Goal: Information Seeking & Learning: Understand process/instructions

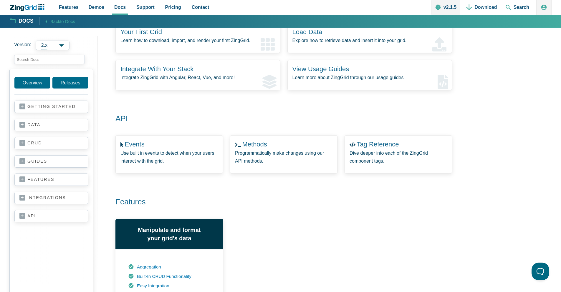
scroll to position [106, 0]
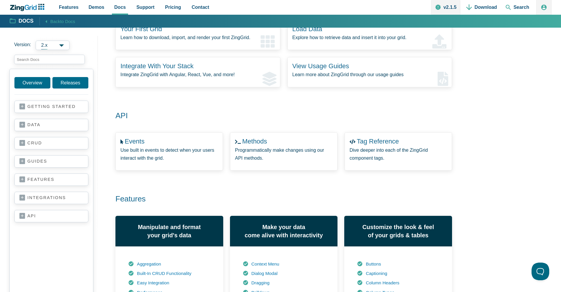
click at [39, 217] on link "api" at bounding box center [51, 216] width 64 height 6
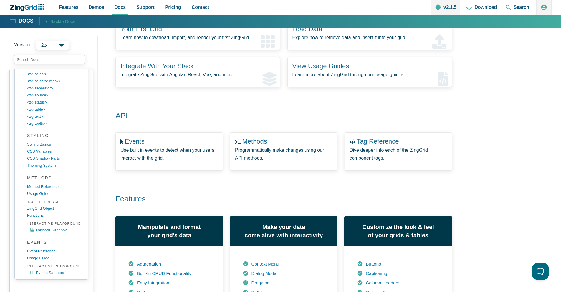
scroll to position [487, 0]
click at [49, 248] on link "Event Reference" at bounding box center [56, 251] width 56 height 7
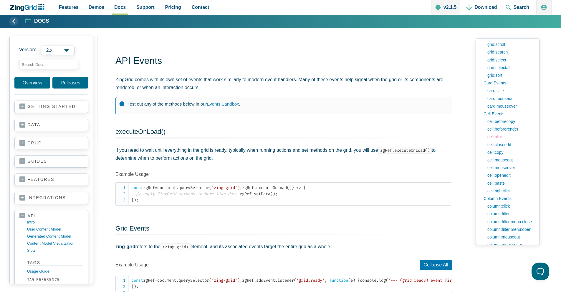
click at [501, 137] on link "cell:click" at bounding box center [509, 137] width 50 height 8
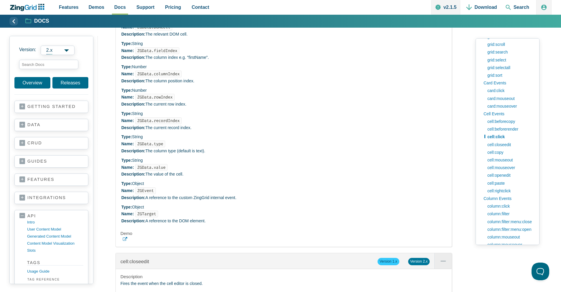
click at [166, 54] on code "ZGData.fieldIndex" at bounding box center [157, 50] width 44 height 7
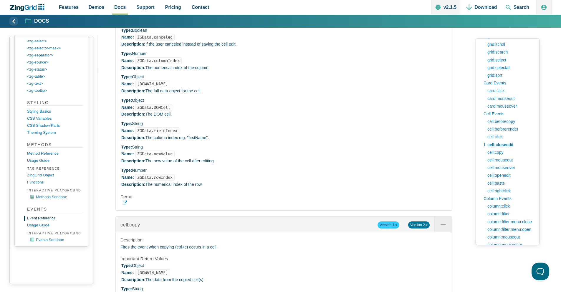
scroll to position [3845, 0]
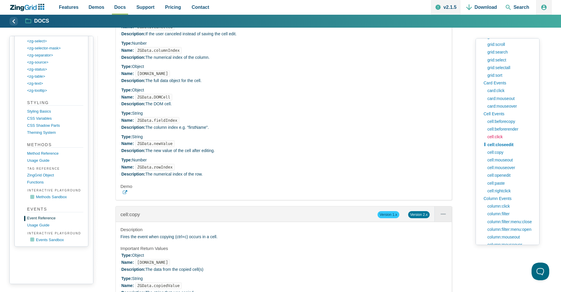
click at [498, 136] on link "cell:click" at bounding box center [509, 137] width 50 height 8
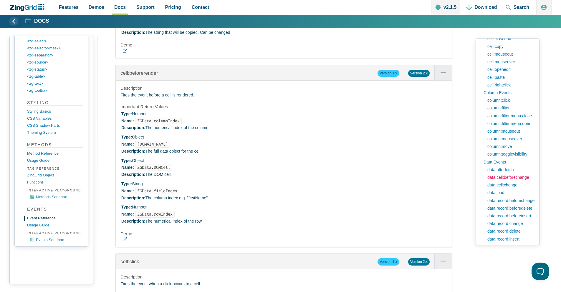
scroll to position [366, 0]
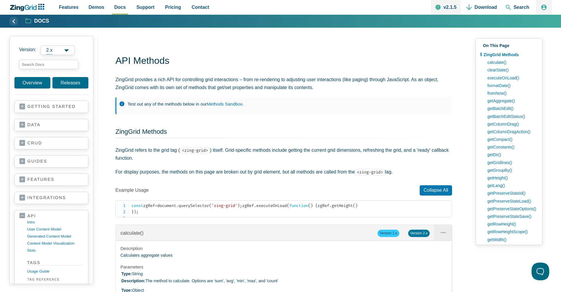
click at [429, 77] on p "ZingGrid provides a rich API for controlling grid interactions – from re-render…" at bounding box center [283, 84] width 336 height 16
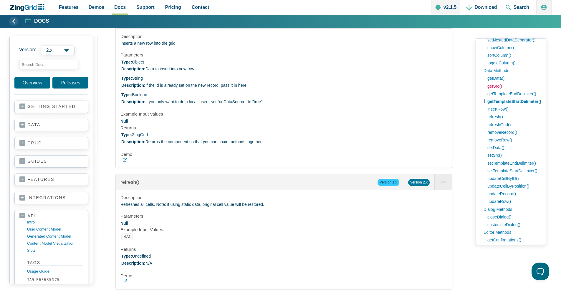
scroll to position [523, 0]
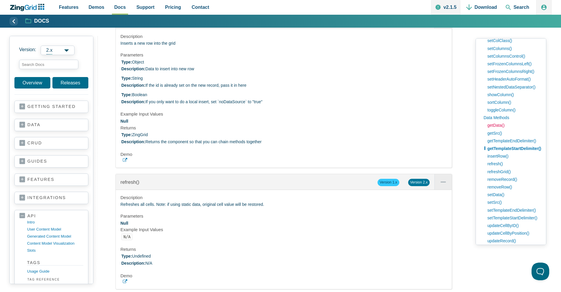
click at [497, 125] on link "getData()" at bounding box center [512, 126] width 57 height 8
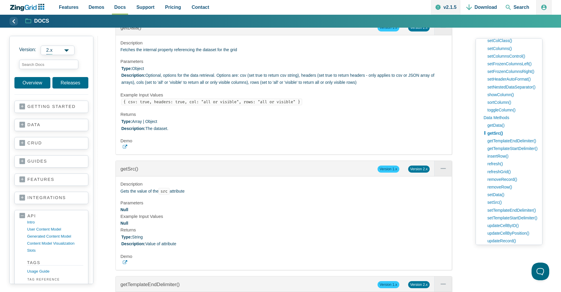
scroll to position [10045, 0]
